Goal: Information Seeking & Learning: Find specific page/section

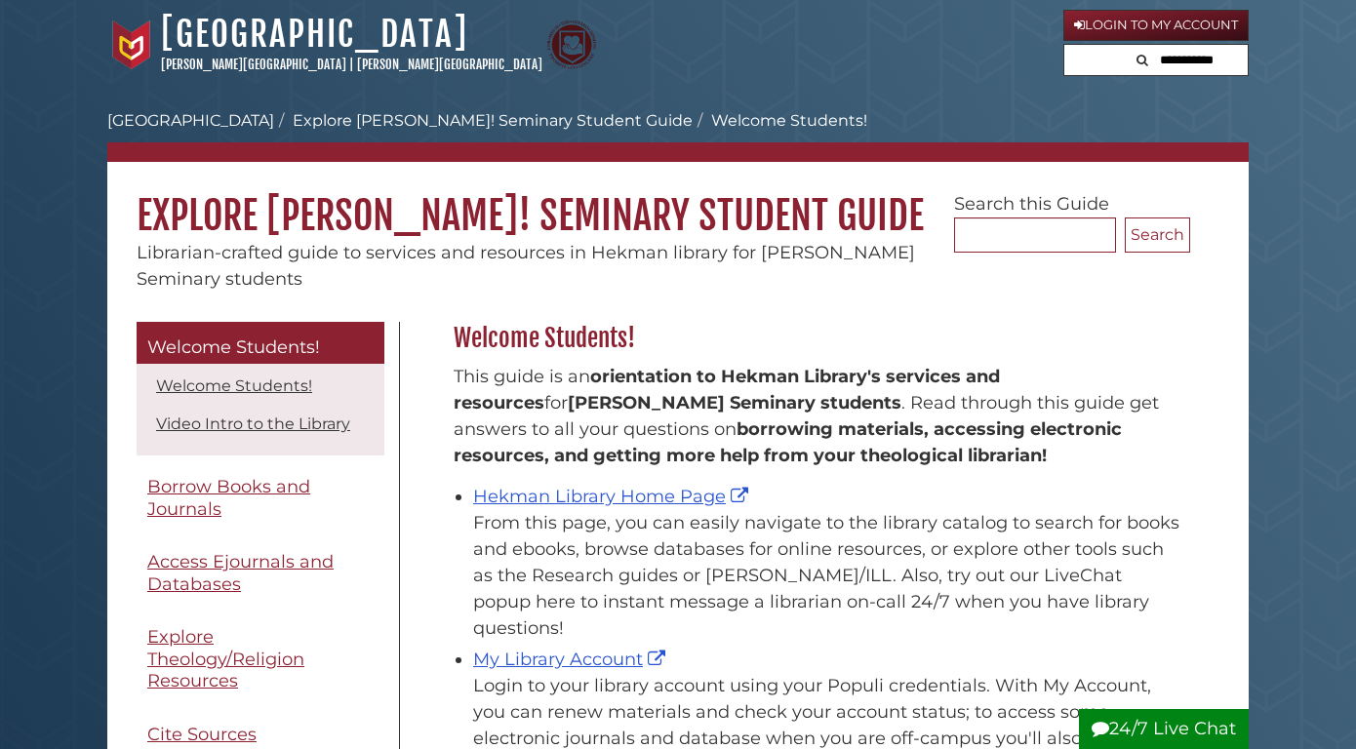
scroll to position [288, 746]
click at [593, 492] on link "Hekman Library Home Page" at bounding box center [613, 496] width 280 height 21
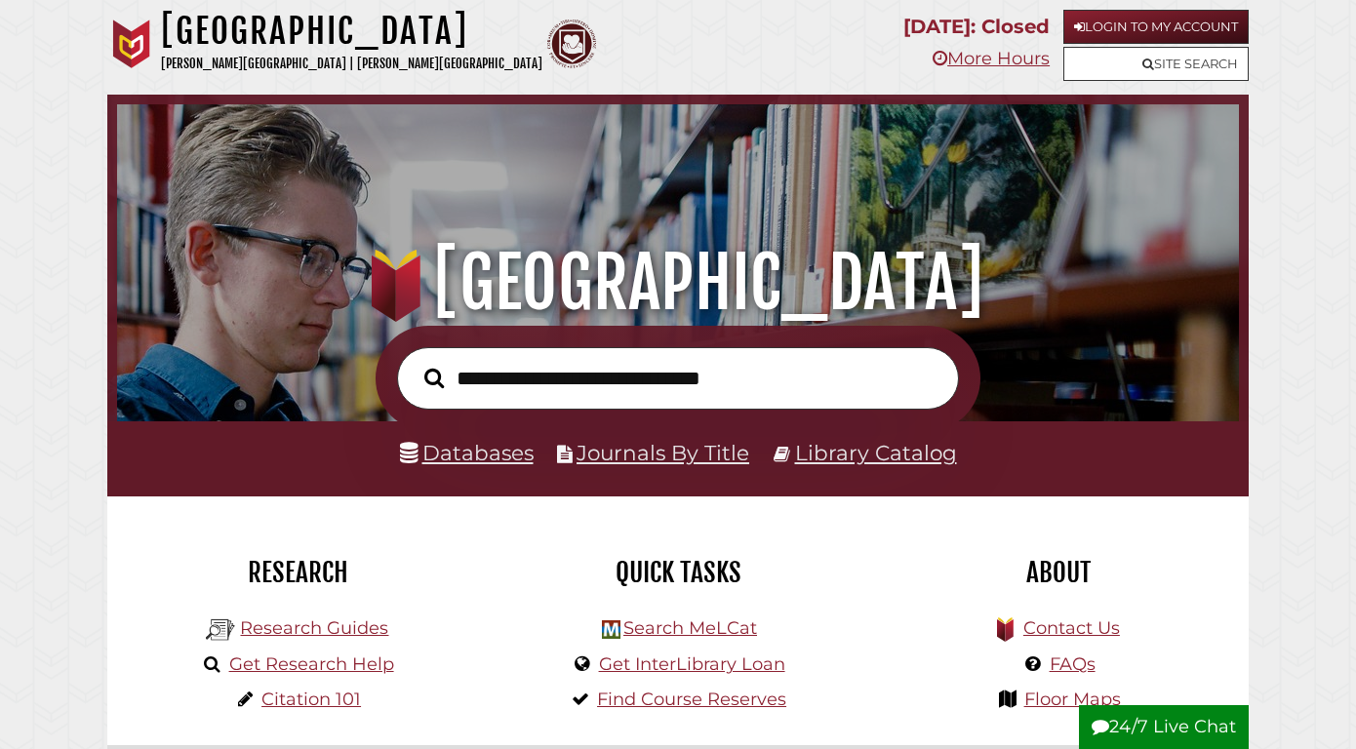
scroll to position [371, 1112]
click at [514, 390] on input "text" at bounding box center [678, 378] width 562 height 63
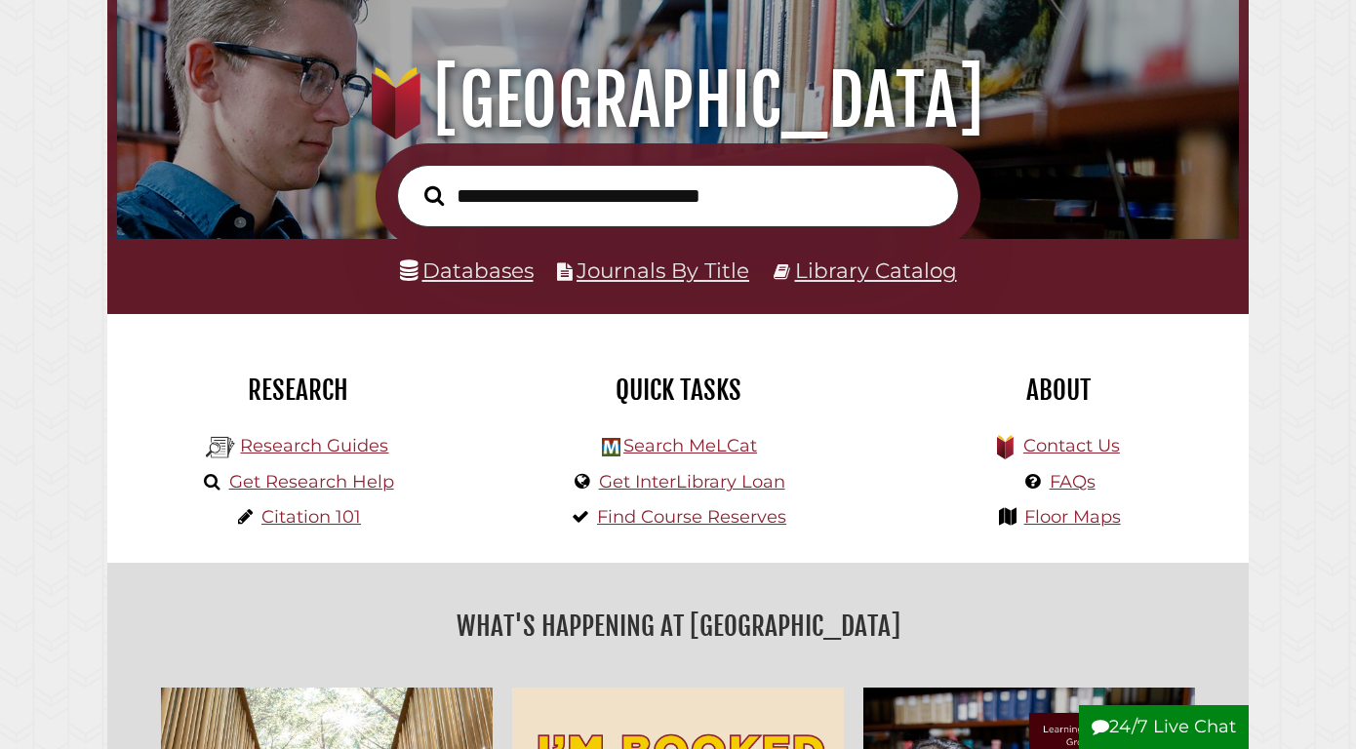
scroll to position [181, 0]
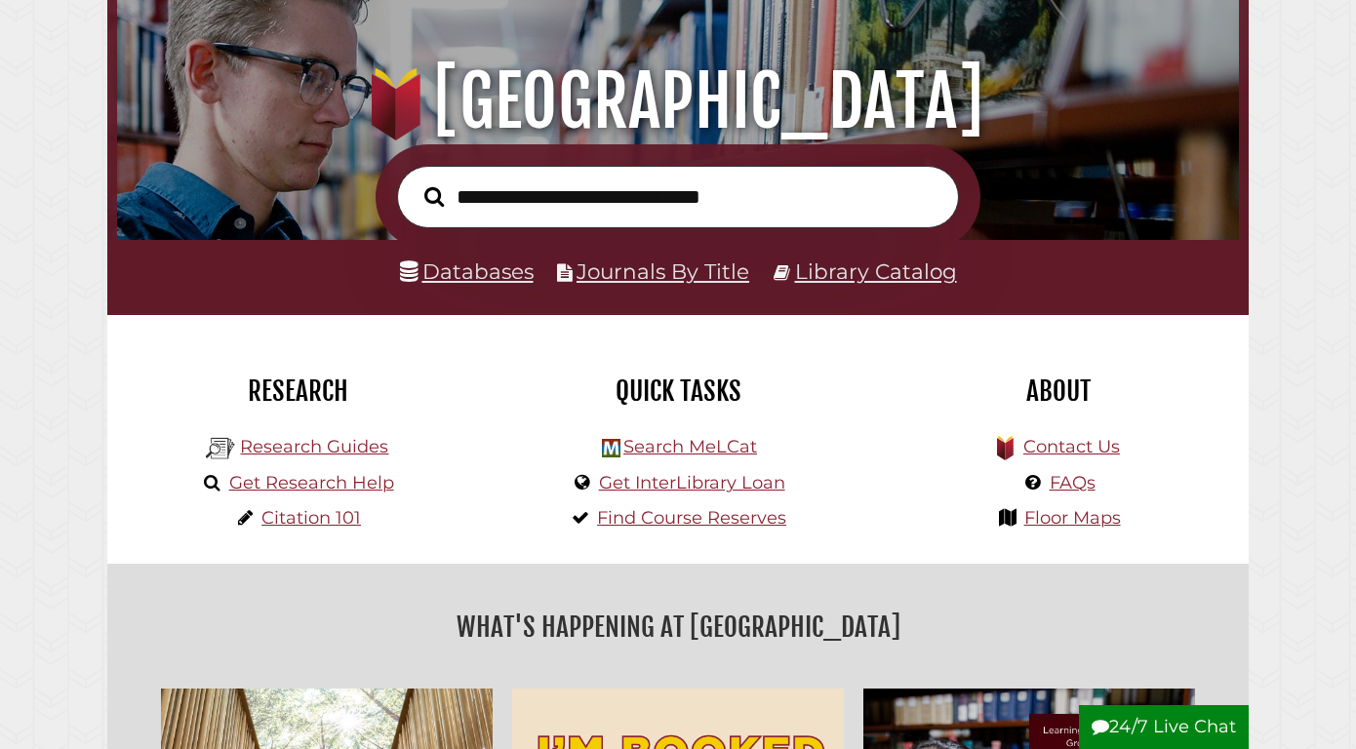
click at [474, 271] on link "Databases" at bounding box center [467, 271] width 134 height 25
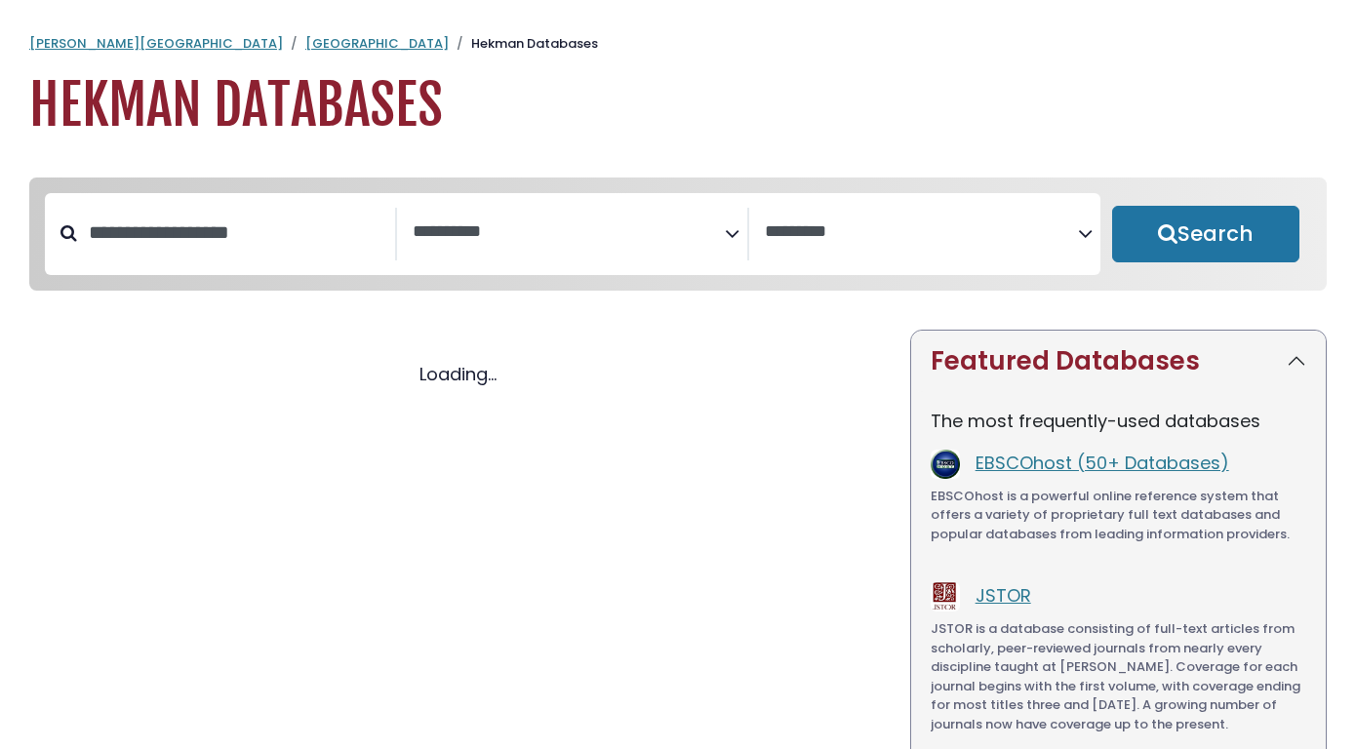
select select "Database Subject Filter"
select select "Database Vendors Filter"
select select "Database Subject Filter"
select select "Database Vendors Filter"
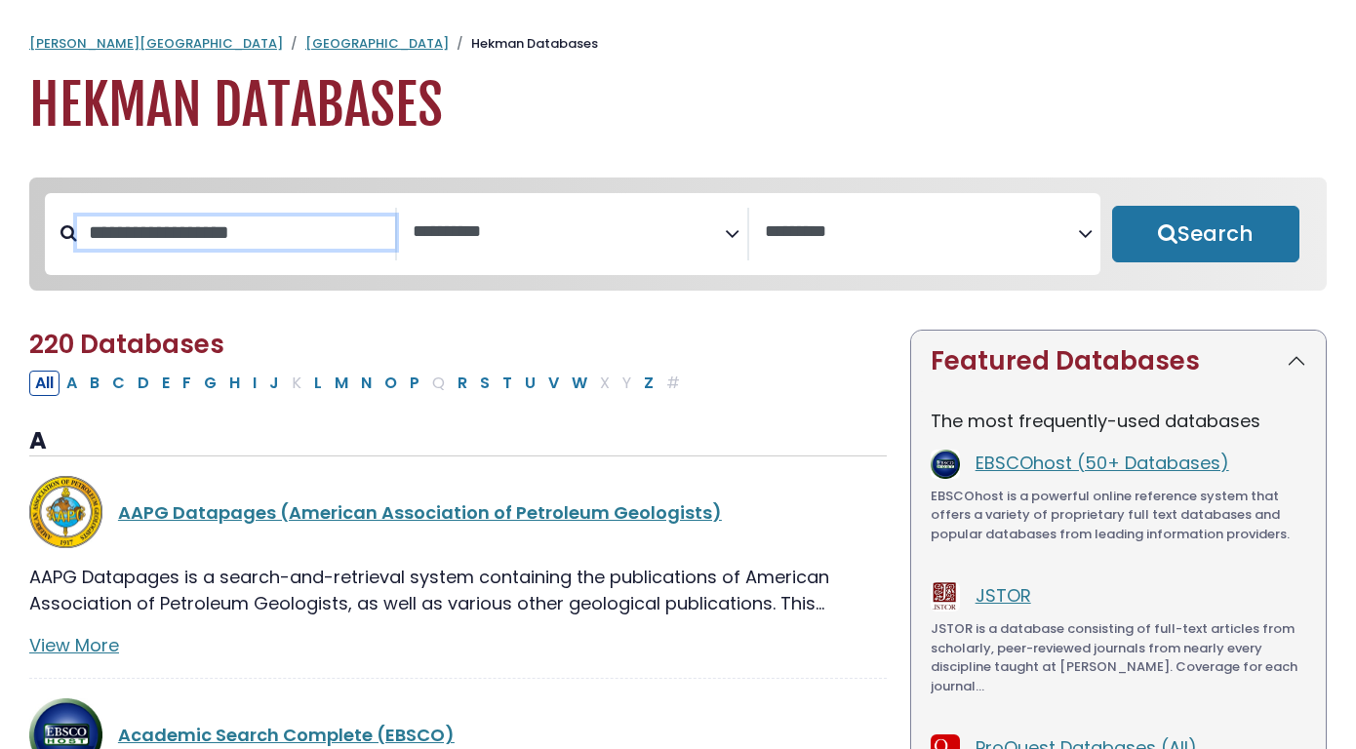
click at [269, 243] on input "Search database by title or keyword" at bounding box center [236, 233] width 318 height 32
type input "****"
click at [1205, 235] on button "Search" at bounding box center [1205, 234] width 187 height 57
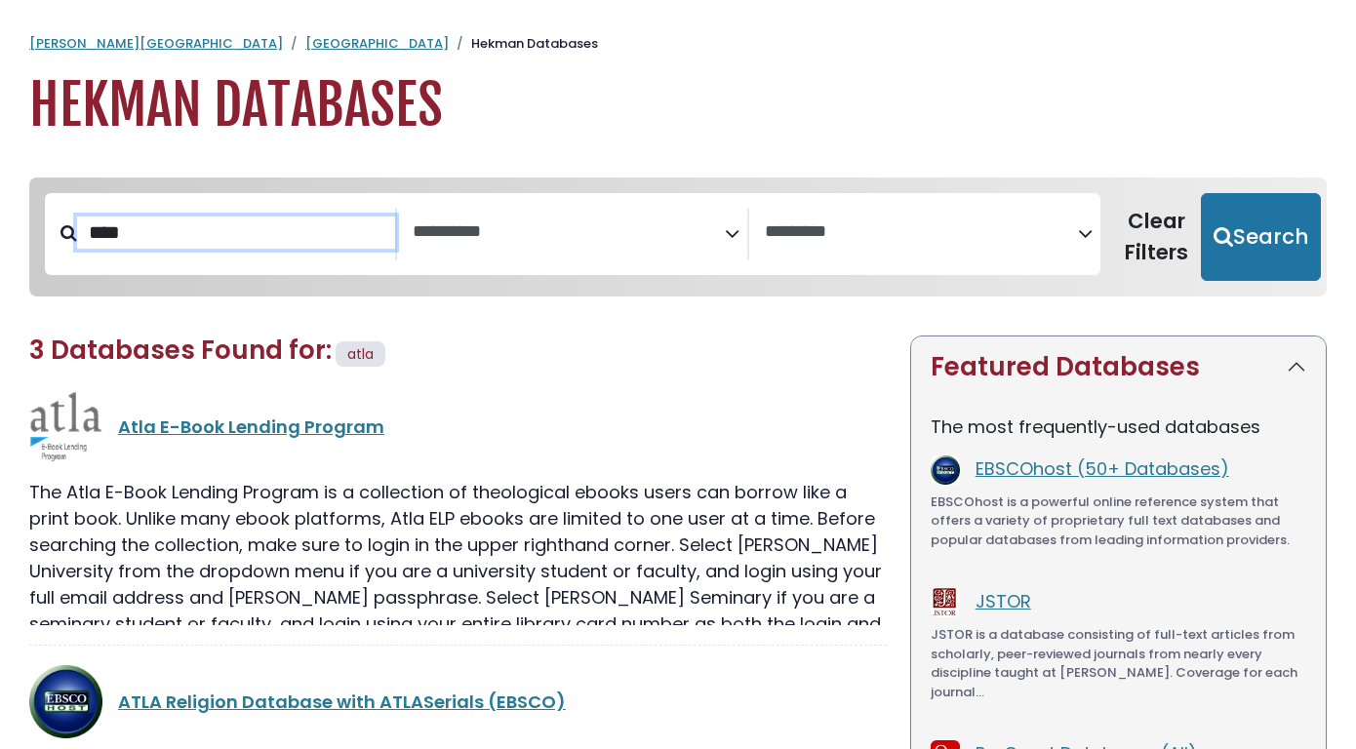
select select "Database Subject Filter"
select select "Database Vendors Filter"
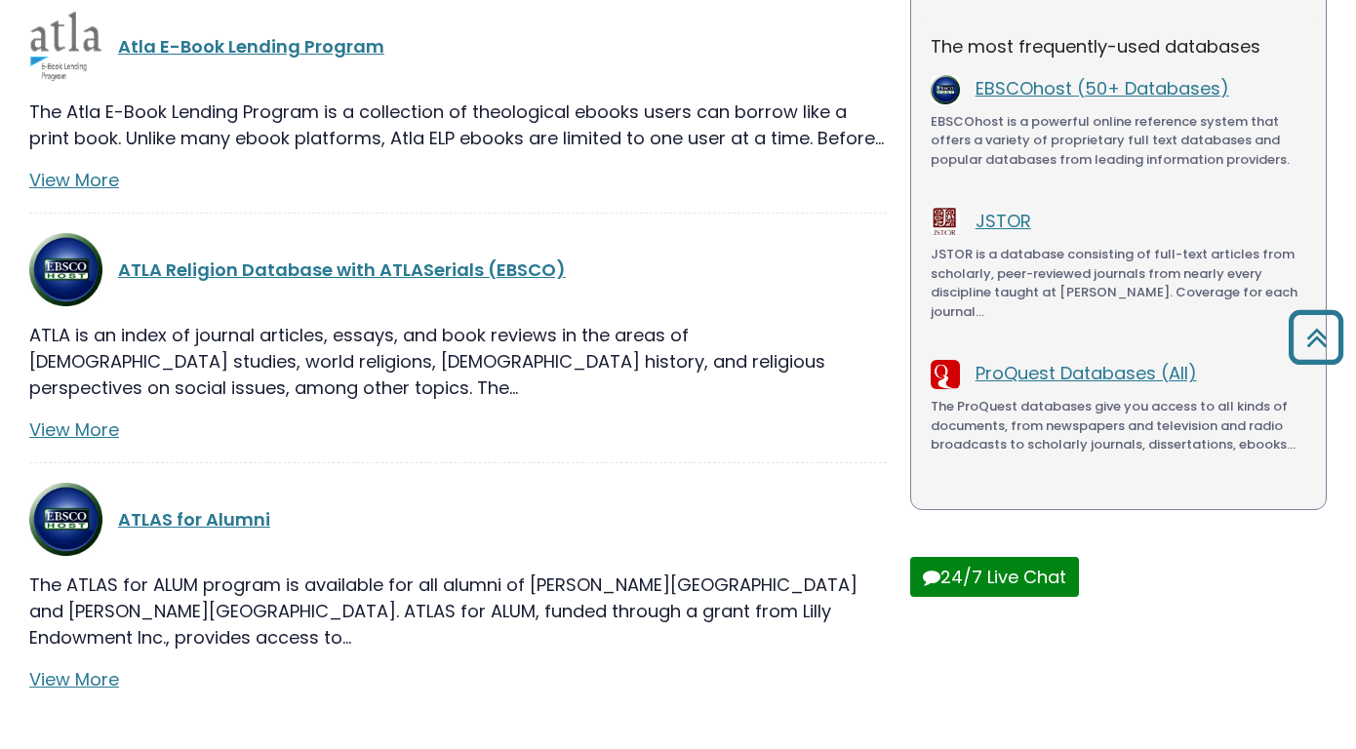
scroll to position [339, 0]
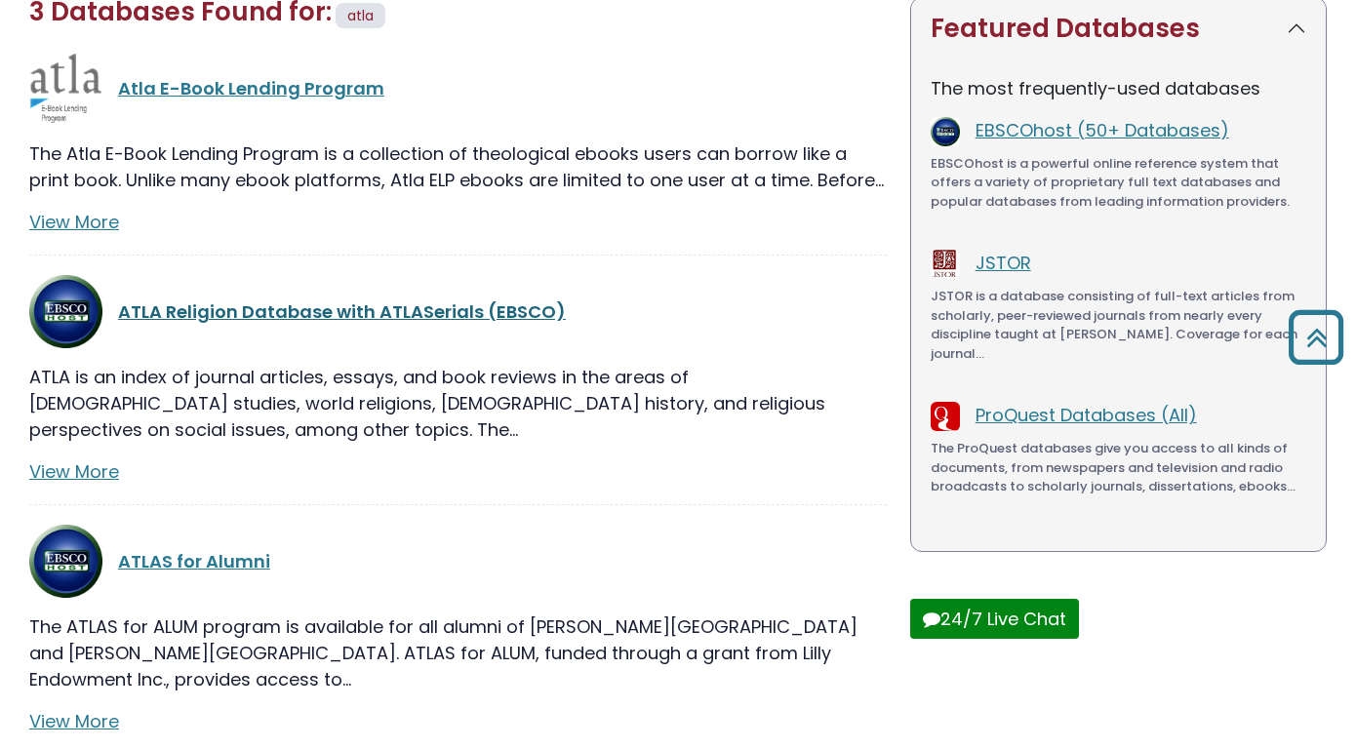
click at [331, 300] on link "ATLA Religion Database with ATLASerials (EBSCO)" at bounding box center [342, 311] width 448 height 24
click at [328, 306] on link "ATLA Religion Database with ATLASerials (EBSCO)" at bounding box center [342, 311] width 448 height 24
